Goal: Transaction & Acquisition: Book appointment/travel/reservation

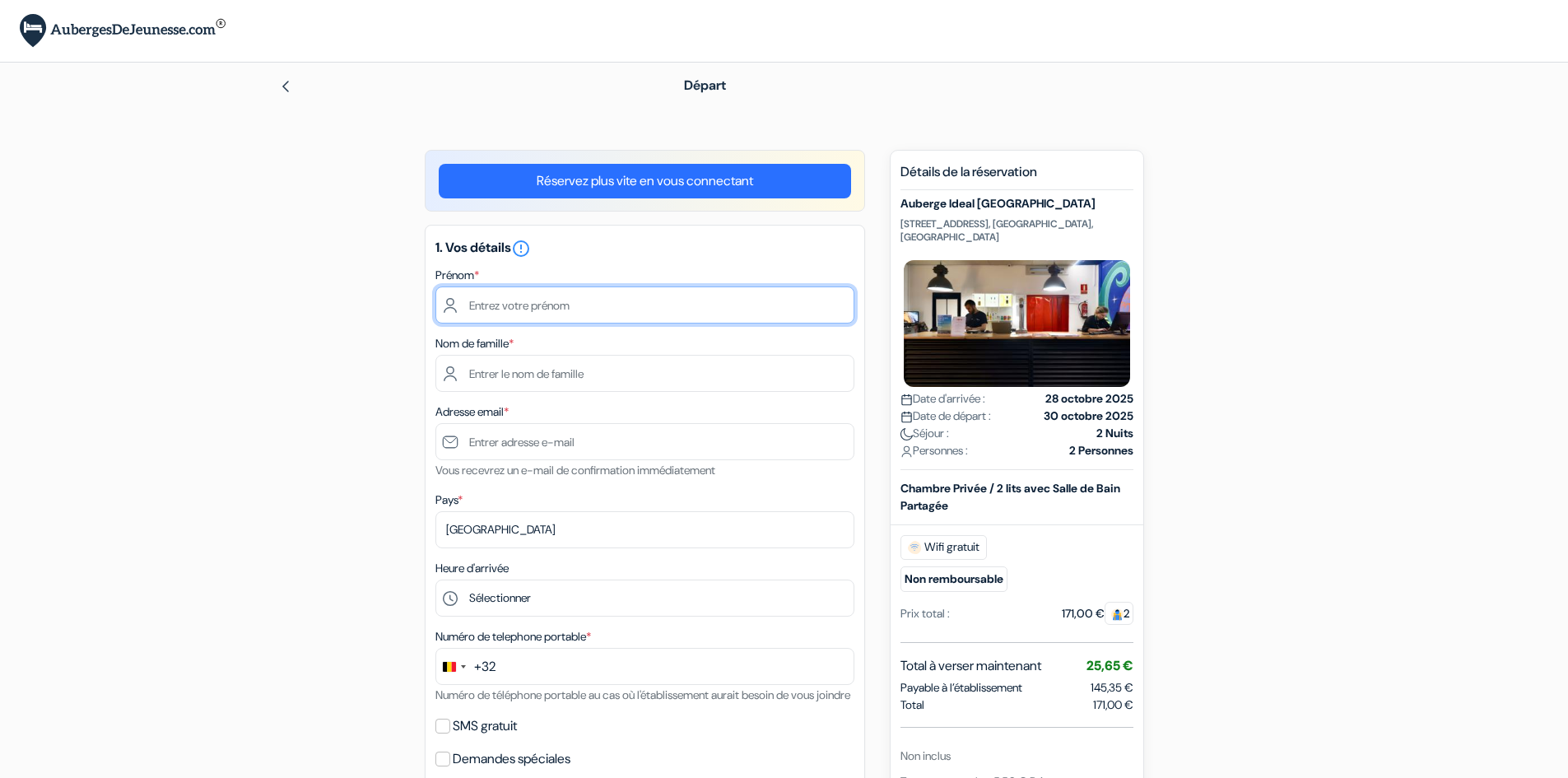
click at [563, 300] on input "text" at bounding box center [645, 304] width 419 height 37
type input "[PERSON_NAME]"
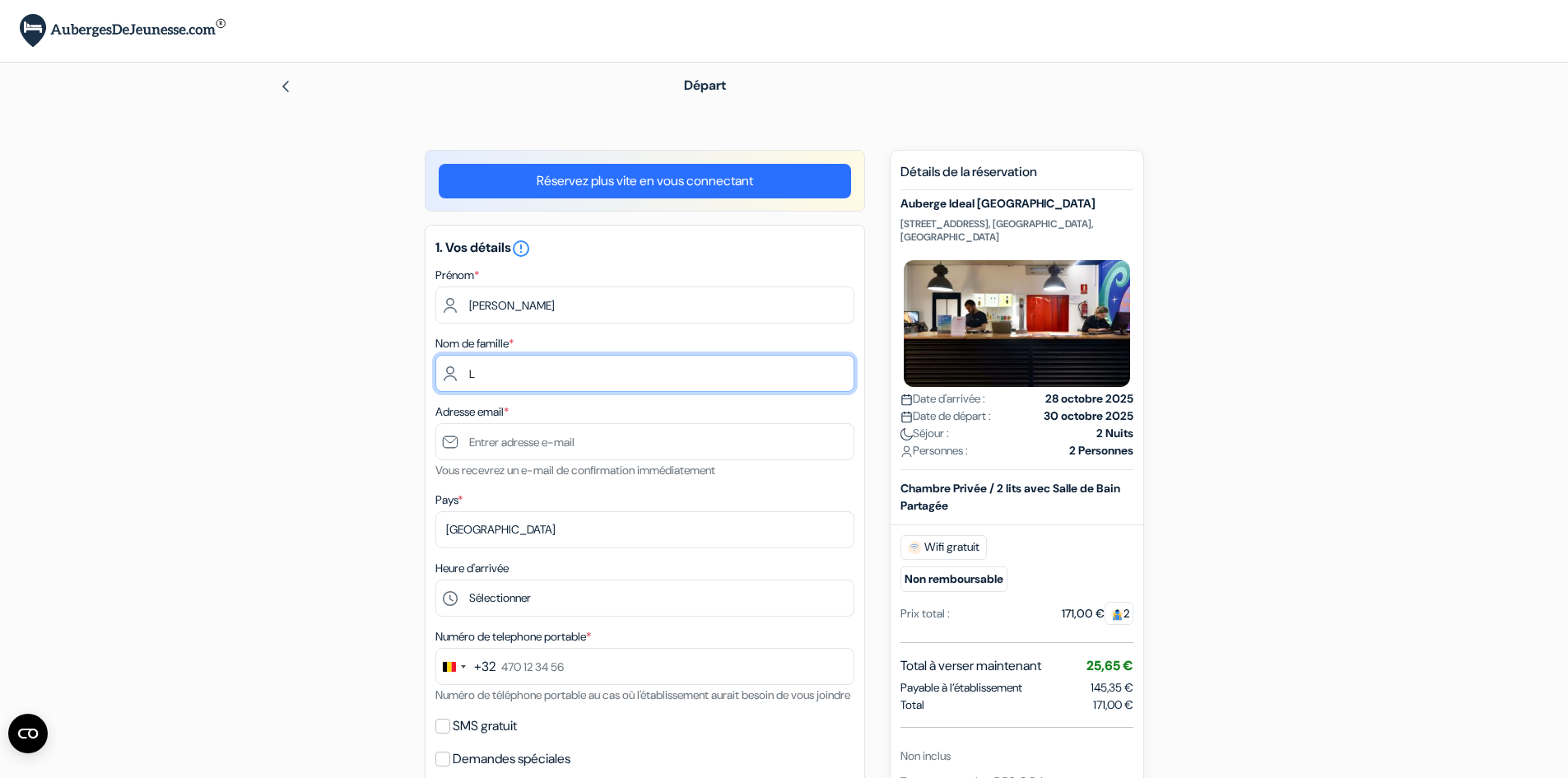
type input "L"
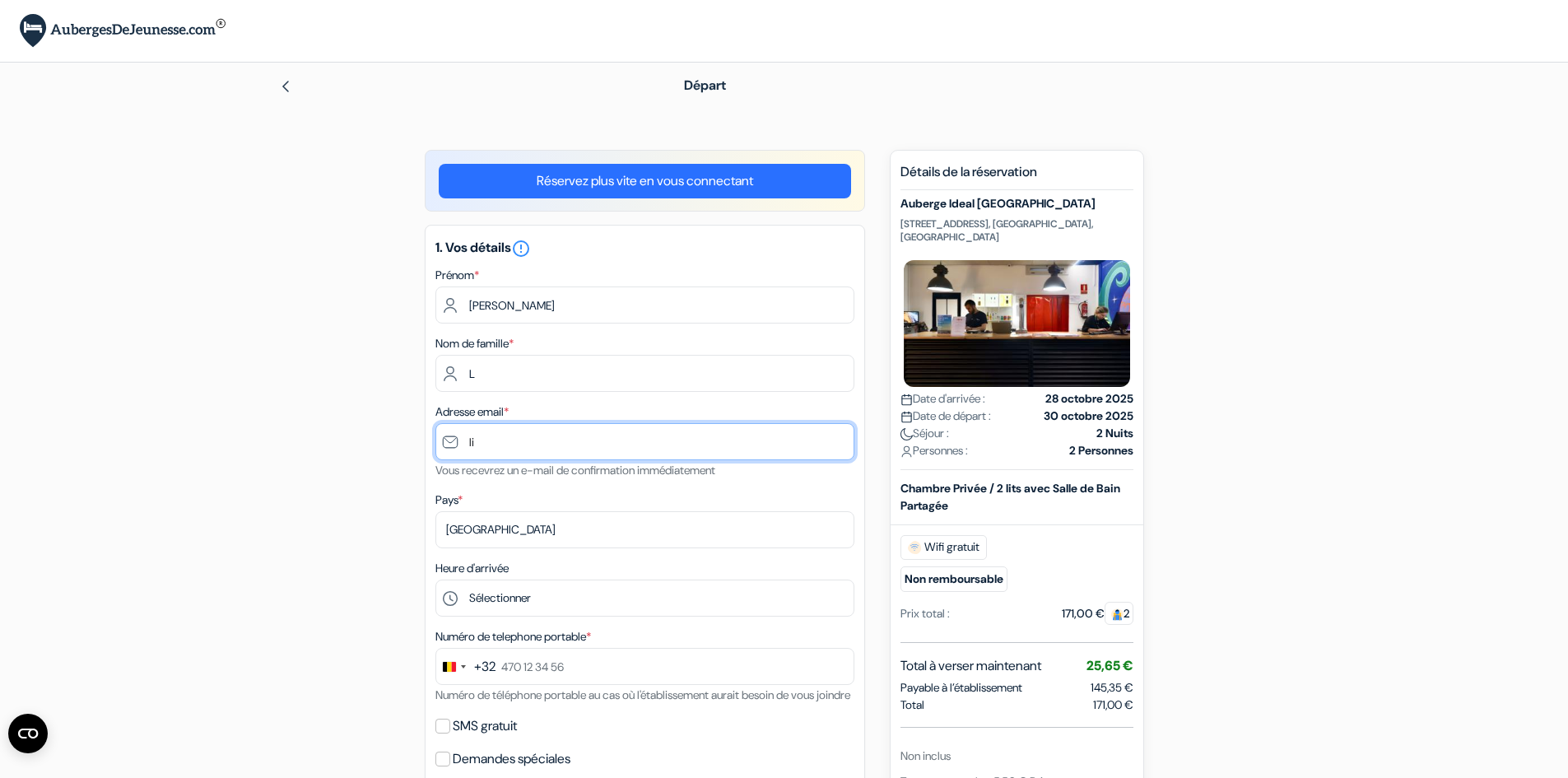
type input "l"
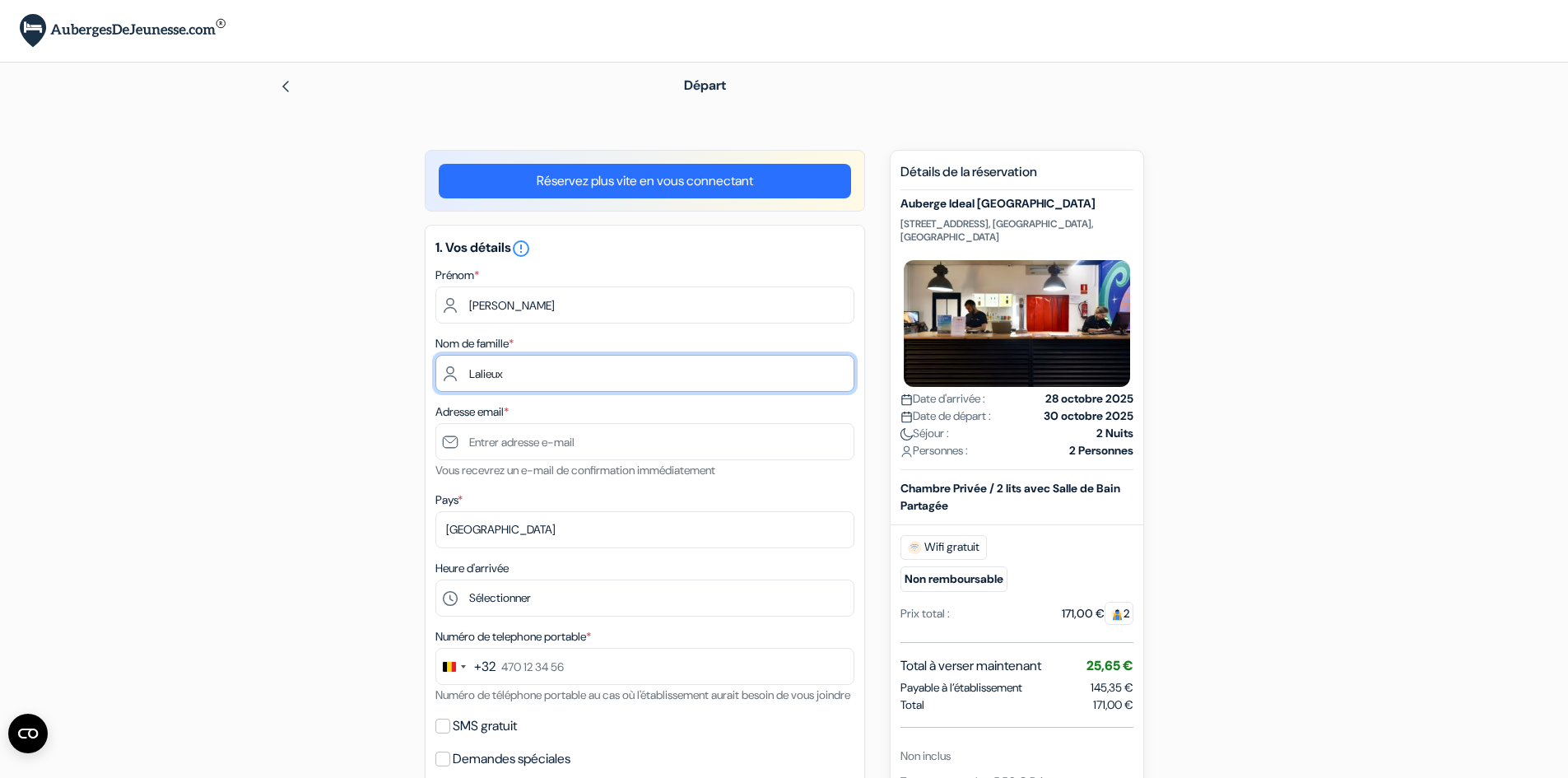
type input "Lalieux"
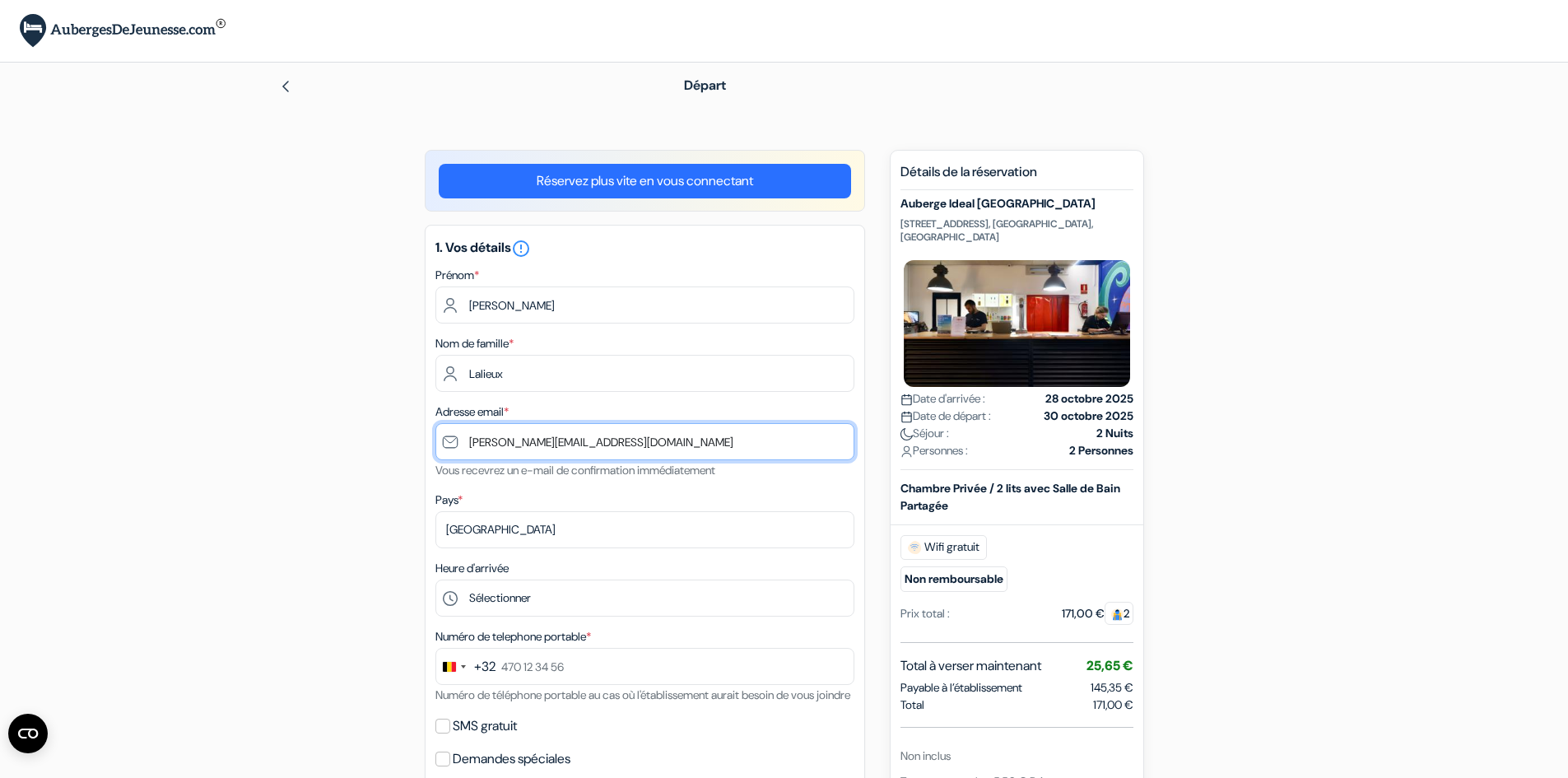
type input "[PERSON_NAME][EMAIL_ADDRESS][DOMAIN_NAME]"
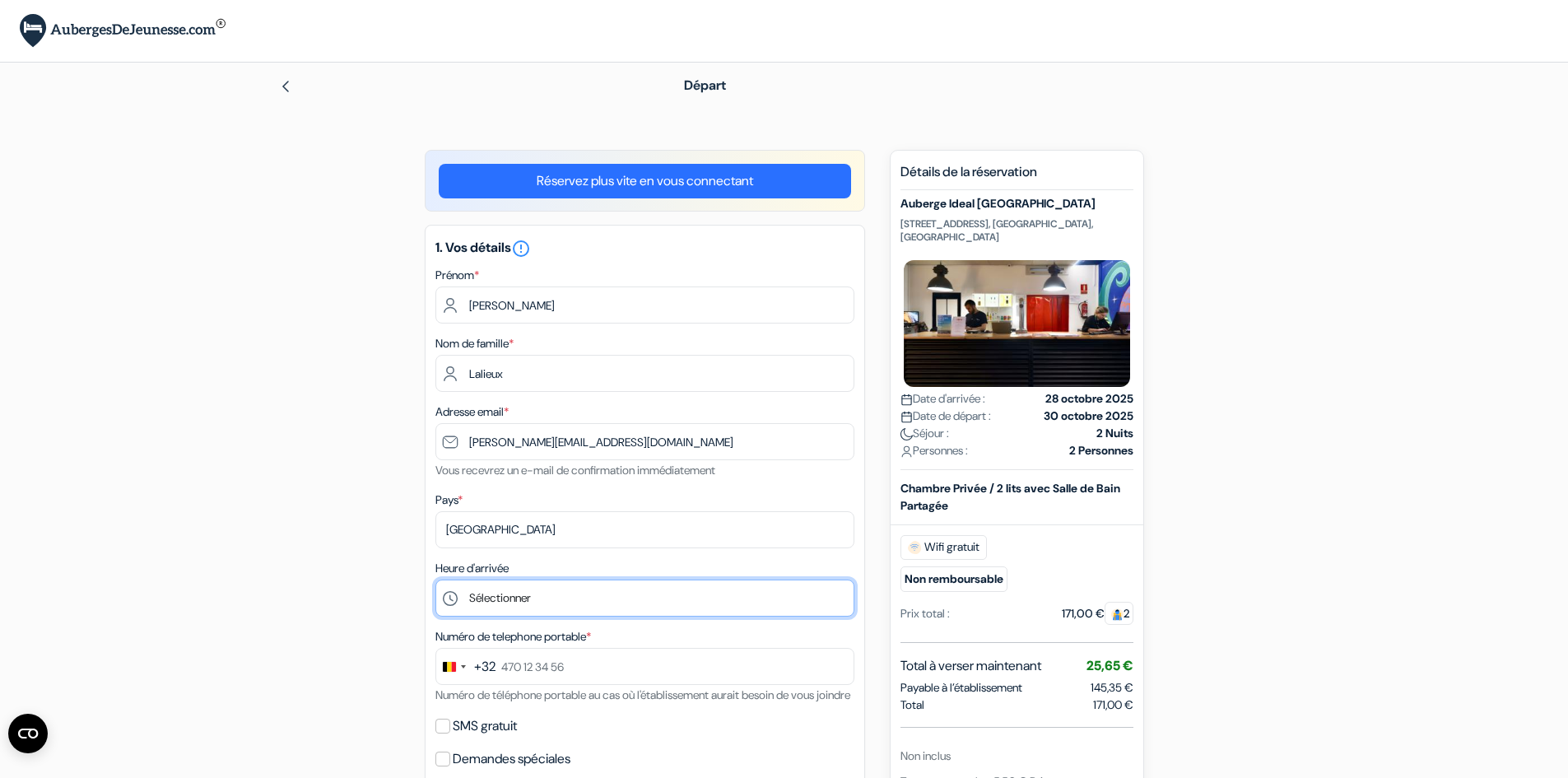
click at [543, 592] on select "Sélectionner 1:00 2:00 3:00 4:00 5:00 6:00 7:00 8:00 9:00 10:00 11:00 12:00 13:…" at bounding box center [645, 598] width 419 height 37
click at [524, 589] on select "Sélectionner 1:00 2:00 3:00 4:00 5:00 6:00 7:00 8:00 9:00 10:00 11:00 12:00 13:…" at bounding box center [645, 598] width 419 height 37
select select "15"
click at [435, 579] on select "Sélectionner 1:00 2:00 3:00 4:00 5:00 6:00 7:00 8:00 9:00 10:00 11:00 12:00 13:…" at bounding box center [645, 598] width 419 height 37
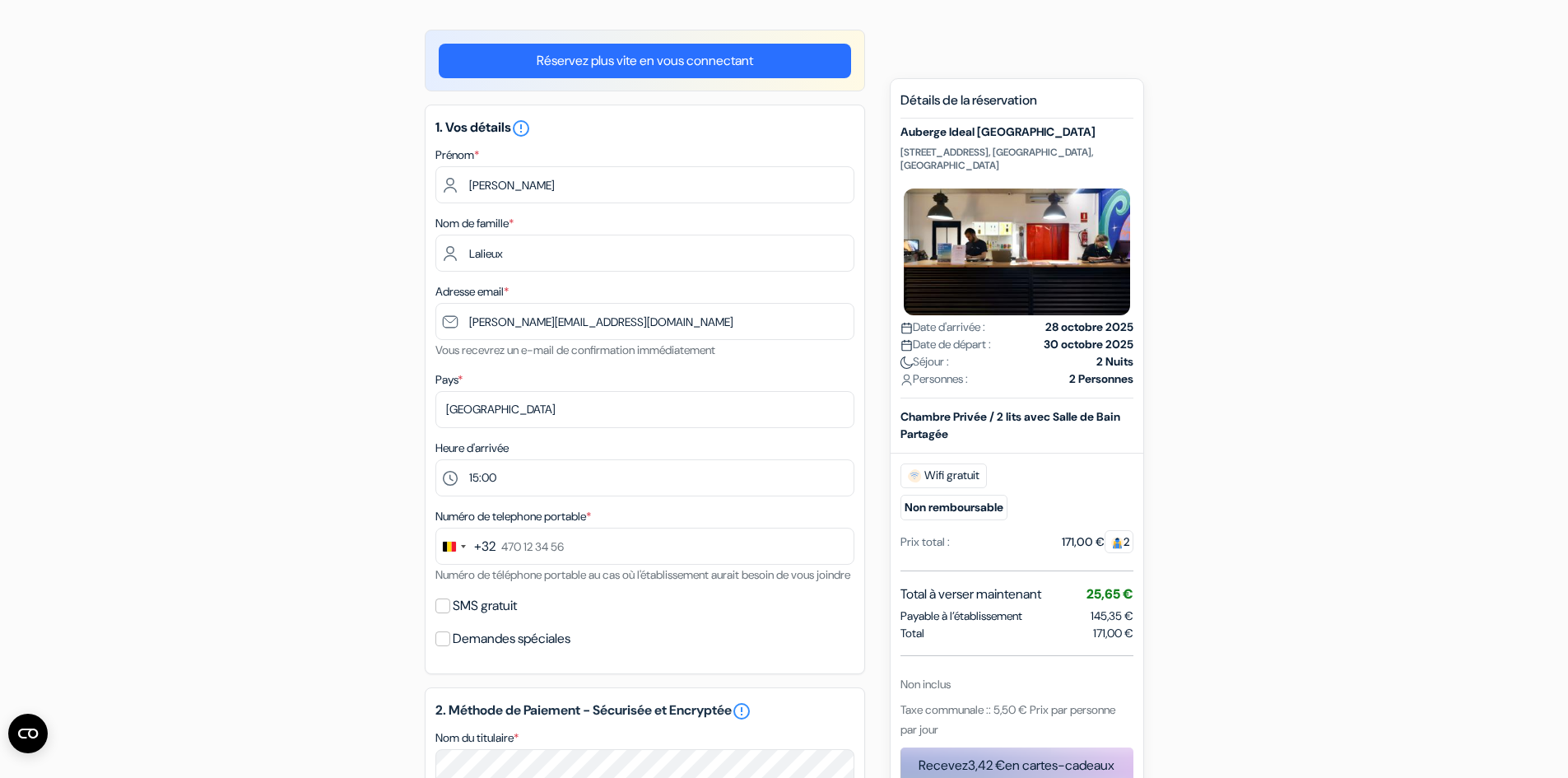
scroll to position [165, 0]
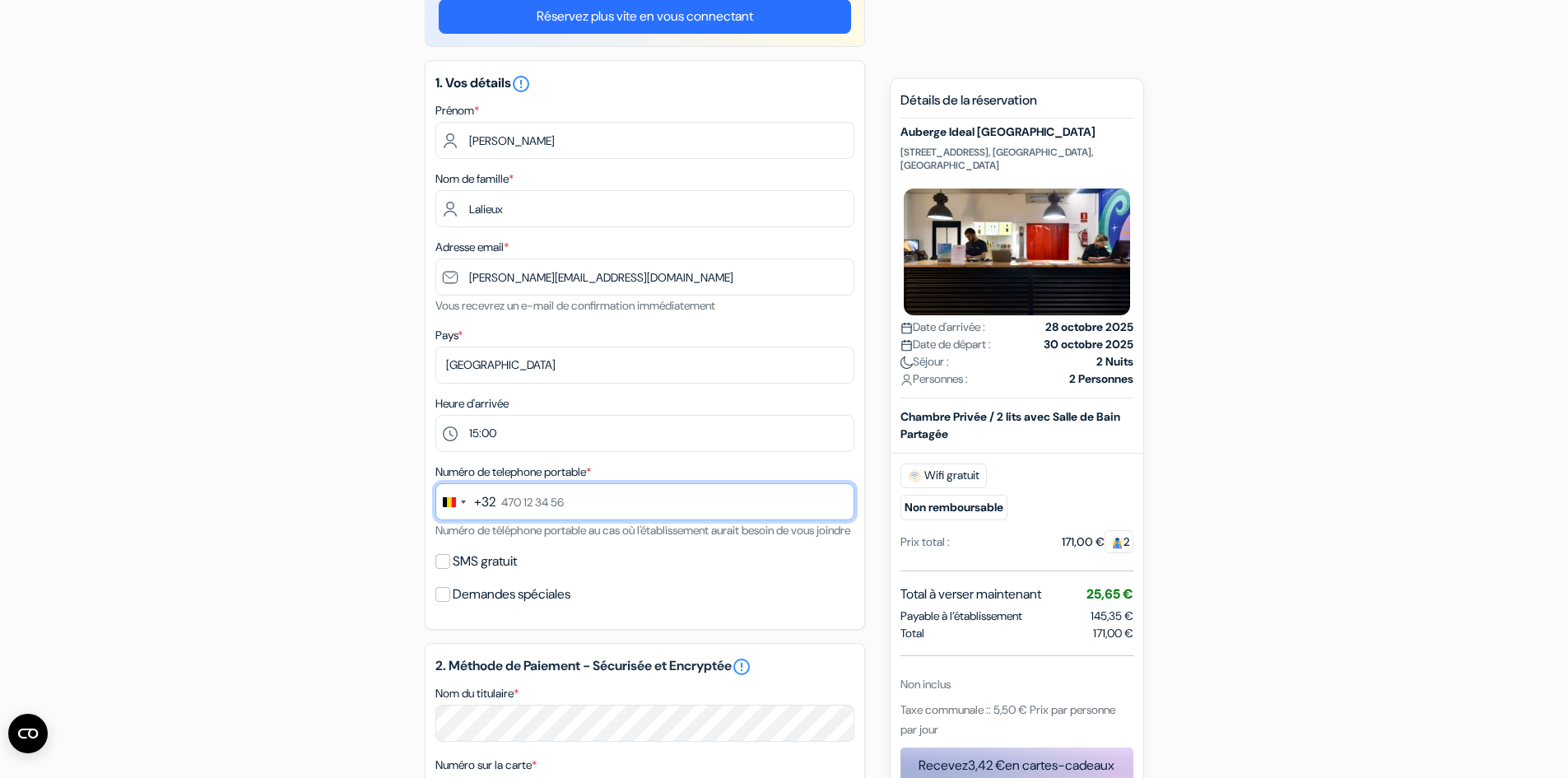
click at [573, 503] on input "text" at bounding box center [645, 501] width 419 height 37
type input "479 68 03 86"
click at [389, 517] on div "add_box Auberge Ideal [GEOGRAPHIC_DATA] Unio, 10-[GEOGRAPHIC_DATA], [GEOGRAPHIC…" at bounding box center [785, 649] width 1087 height 1328
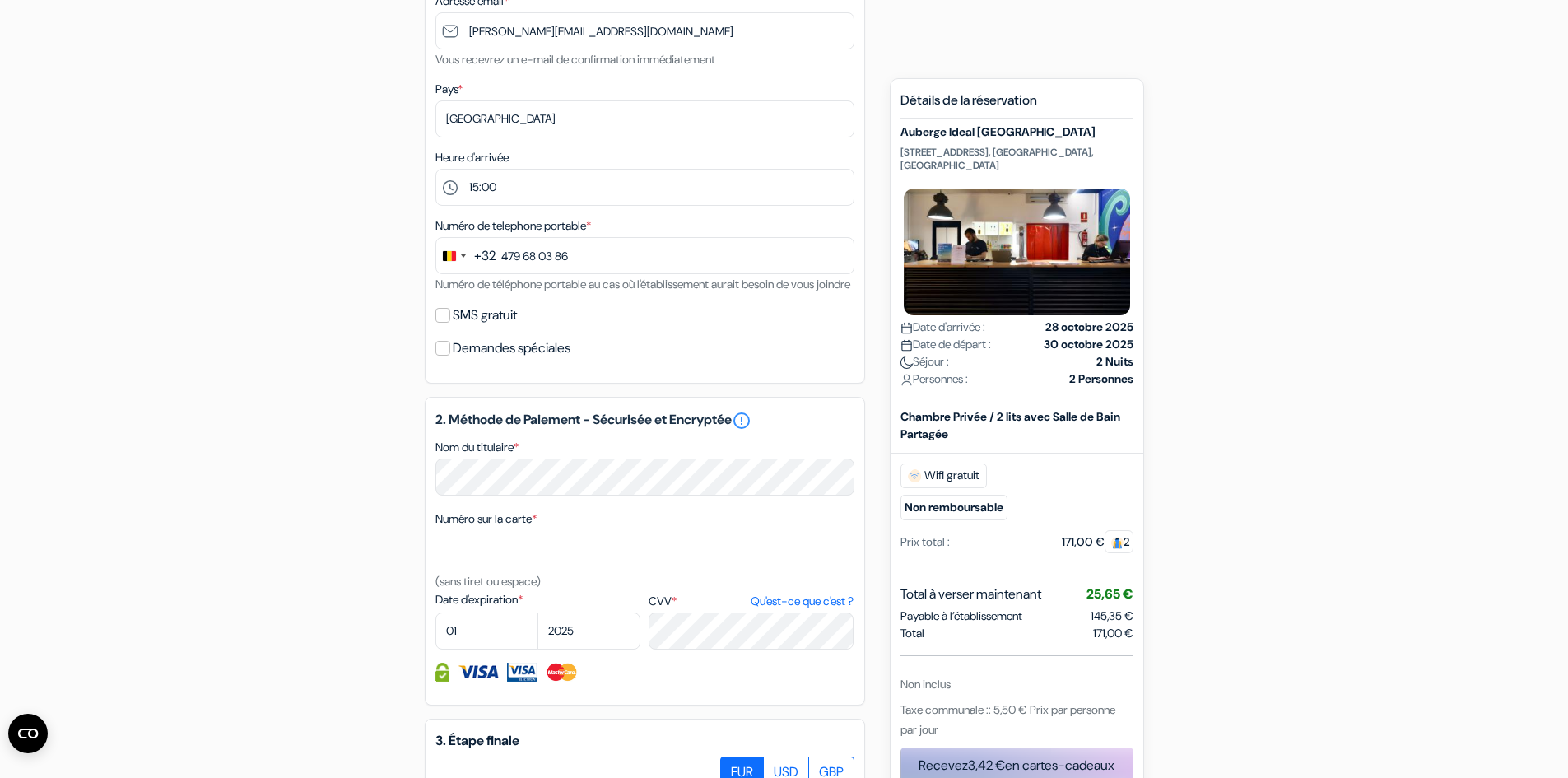
scroll to position [411, 0]
click at [472, 644] on select "01 02 03 04 05 06 07 08 09 10 11 12" at bounding box center [486, 630] width 103 height 37
select select "06"
click at [435, 631] on select "01 02 03 04 05 06 07 08 09 10 11 12" at bounding box center [486, 630] width 103 height 37
click at [560, 649] on select "2025 2026 2027 2028 2029 2030 2031 2032 2033 2034 2035 2036 2037 2038 2039 2040…" at bounding box center [589, 630] width 103 height 37
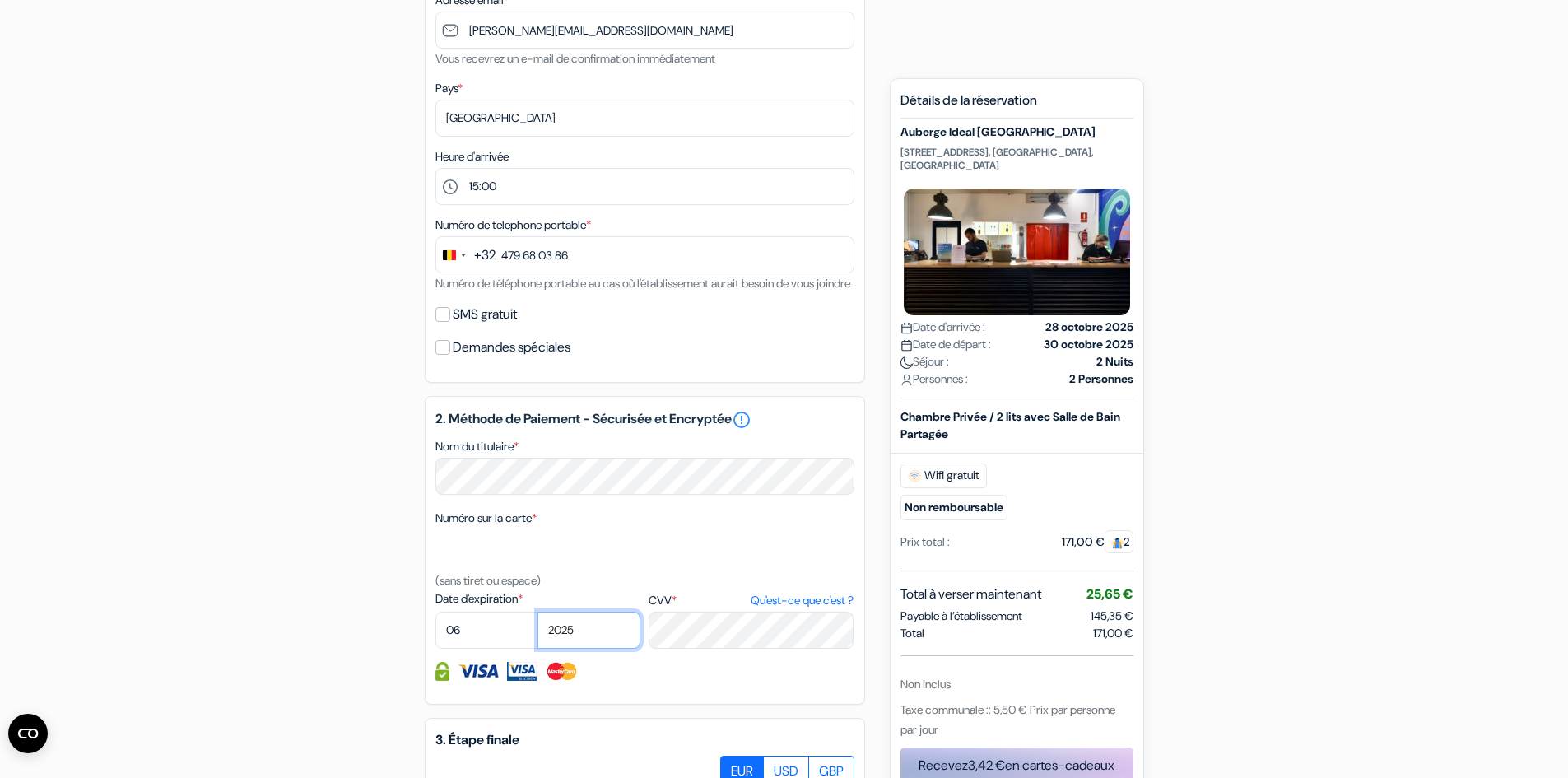
select select "2026"
click at [538, 631] on select "2025 2026 2027 2028 2029 2030 2031 2032 2033 2034 2035 2036 2037 2038 2039 2040…" at bounding box center [589, 630] width 103 height 37
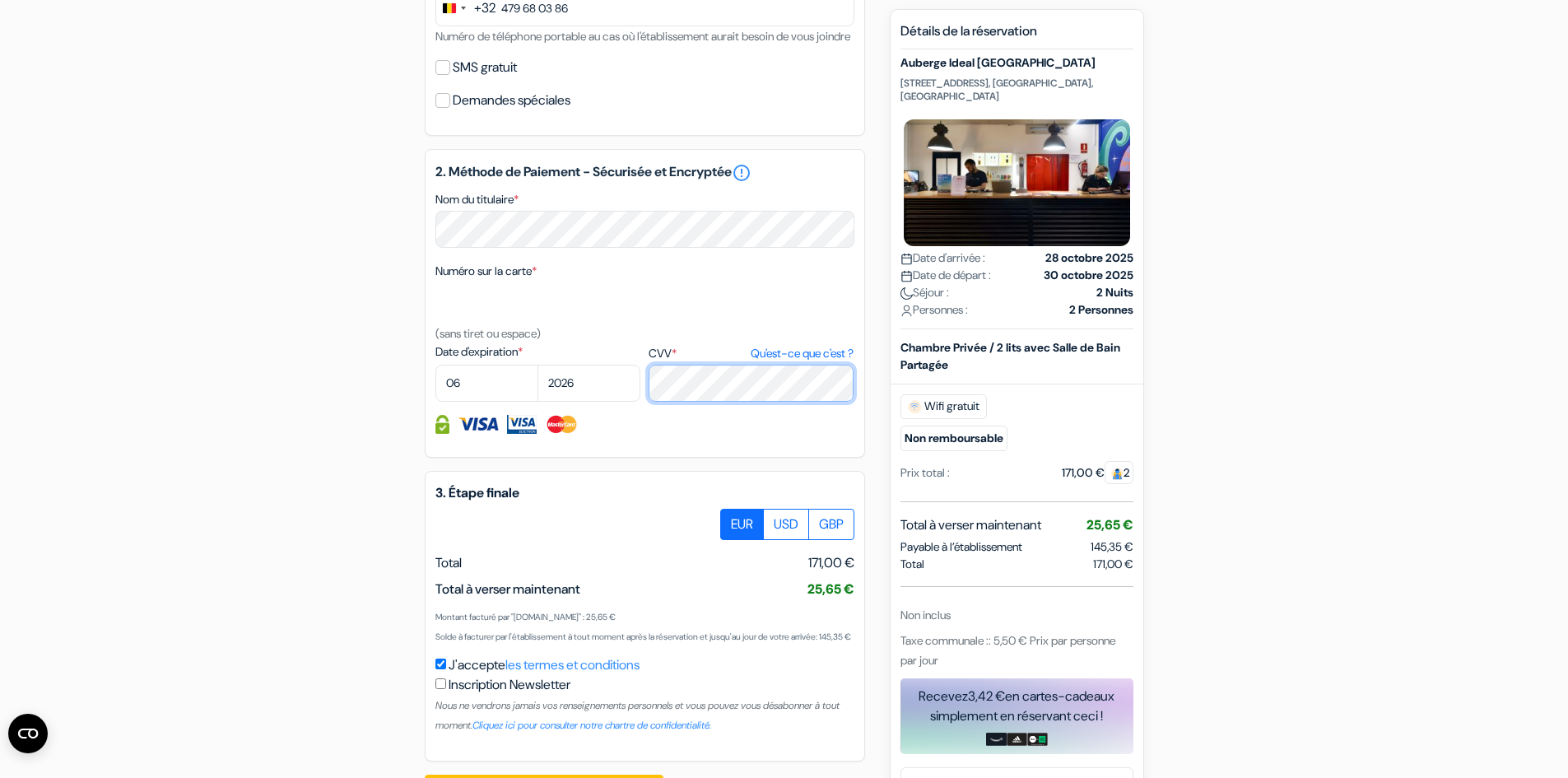
scroll to position [741, 0]
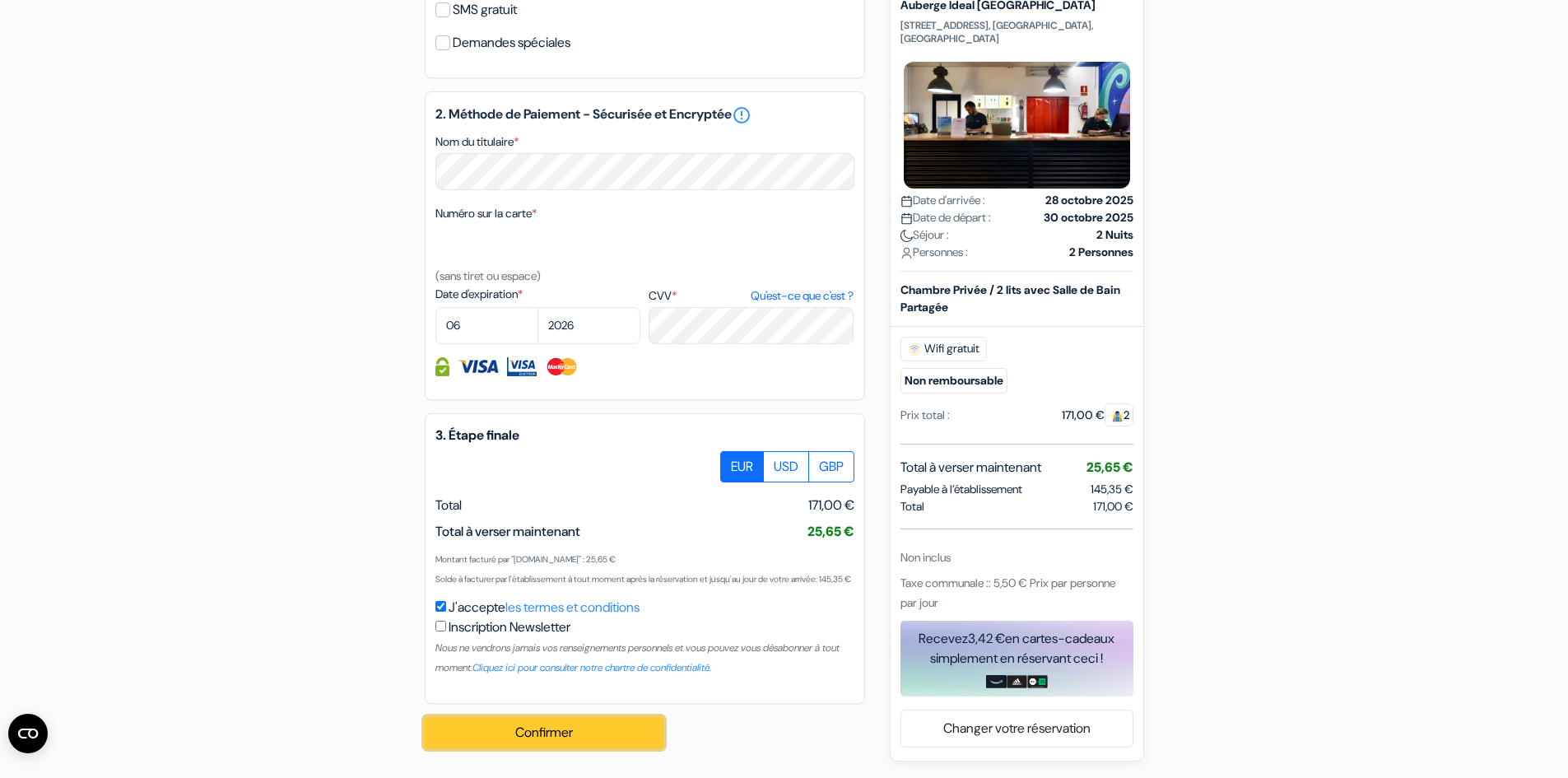
click at [486, 748] on button "Confirmer Loading..." at bounding box center [544, 733] width 239 height 31
